Goal: Task Accomplishment & Management: Manage account settings

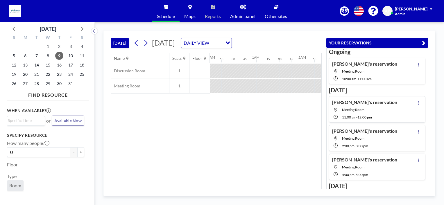
scroll to position [0, 326]
click at [71, 54] on span "10" at bounding box center [71, 56] width 8 height 8
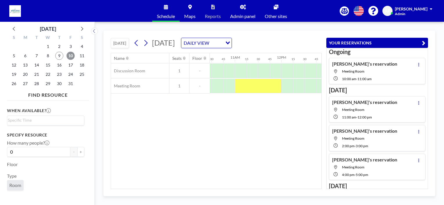
scroll to position [0, 489]
click at [248, 88] on div at bounding box center [255, 86] width 47 height 15
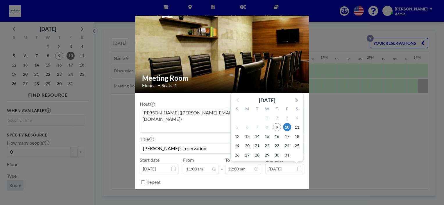
scroll to position [11, 0]
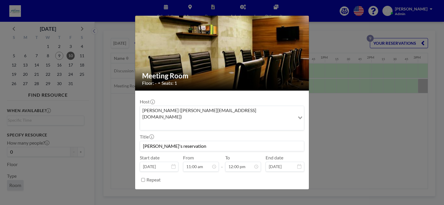
click at [252, 190] on button "REMOVE" at bounding box center [253, 195] width 23 height 10
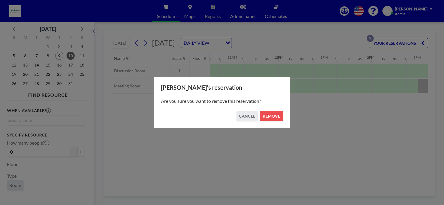
click at [280, 110] on div "Are you sure you want to remove this reservation?" at bounding box center [222, 101] width 122 height 20
click at [281, 122] on div "[PERSON_NAME]'s reservation Are you sure you want to remove this reservation? C…" at bounding box center [222, 103] width 137 height 52
click at [277, 118] on button "REMOVE" at bounding box center [271, 116] width 23 height 10
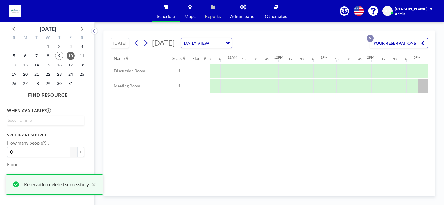
drag, startPoint x: 249, startPoint y: 189, endPoint x: 275, endPoint y: 189, distance: 25.3
click at [285, 190] on div "[DATE] [DATE] DAILY VIEW Loading... YOUR RESERVATIONS 9 Name Seats Floor 12AM 1…" at bounding box center [269, 114] width 332 height 166
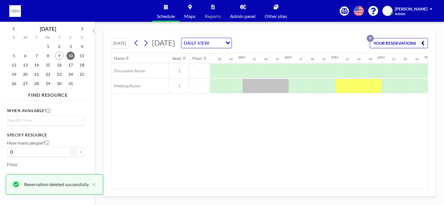
scroll to position [0, 668]
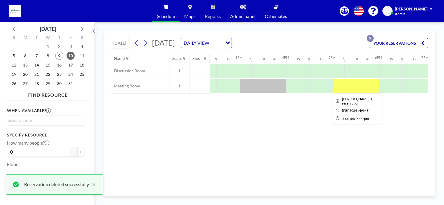
click at [339, 88] on div at bounding box center [356, 86] width 47 height 15
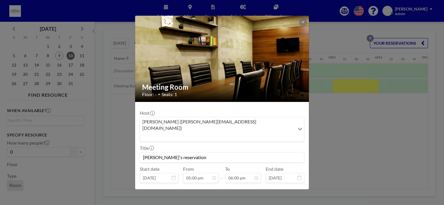
scroll to position [11, 0]
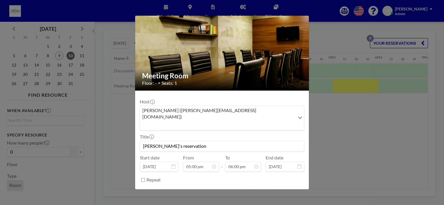
click at [248, 190] on button "REMOVE" at bounding box center [253, 195] width 23 height 10
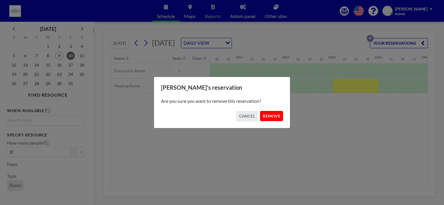
click at [266, 113] on button "REMOVE" at bounding box center [271, 116] width 23 height 10
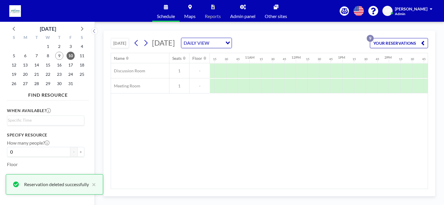
scroll to position [0, 471]
drag, startPoint x: 305, startPoint y: 189, endPoint x: 255, endPoint y: 187, distance: 50.0
click at [255, 187] on div "Name Seats Floor 12AM 15 30 45 1AM 15 30 45 2AM 15 30 45 3AM 15 30 45 4AM 15 30…" at bounding box center [269, 121] width 317 height 136
